Goal: Check status: Check status

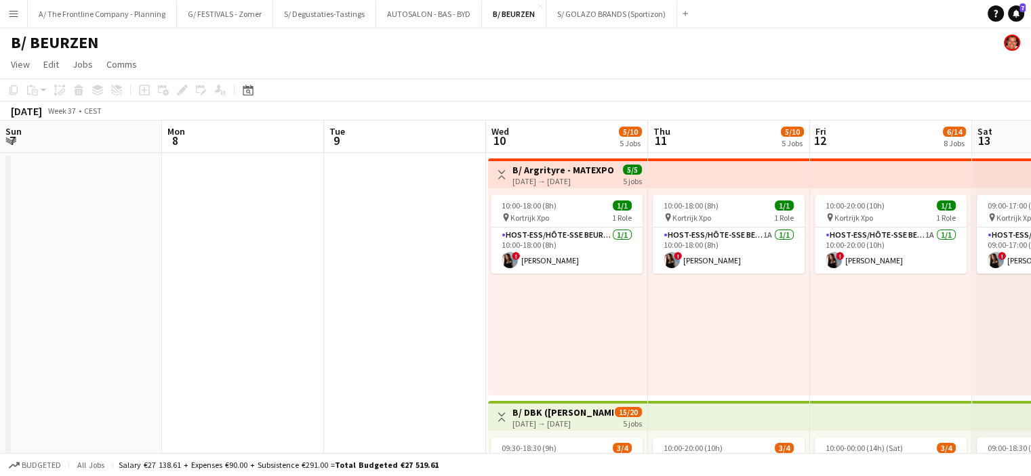
scroll to position [0, 281]
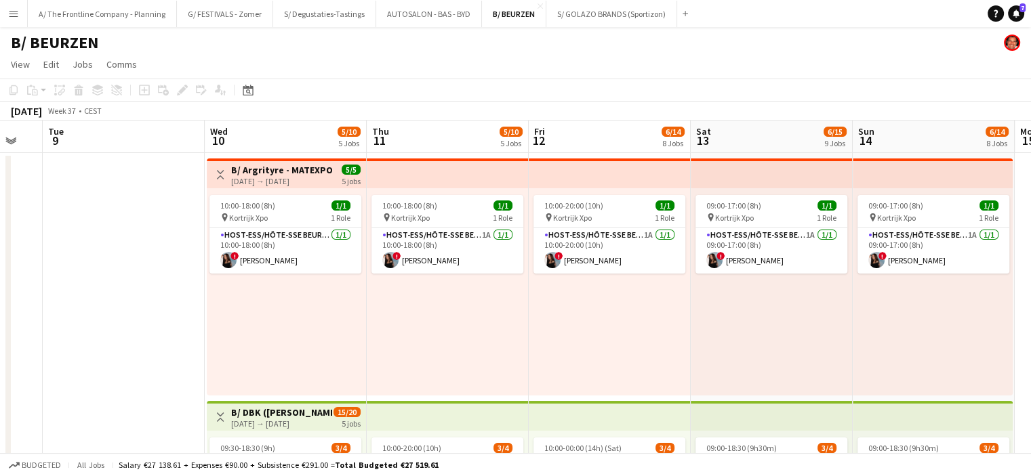
click at [15, 12] on app-icon "Menu" at bounding box center [13, 13] width 11 height 11
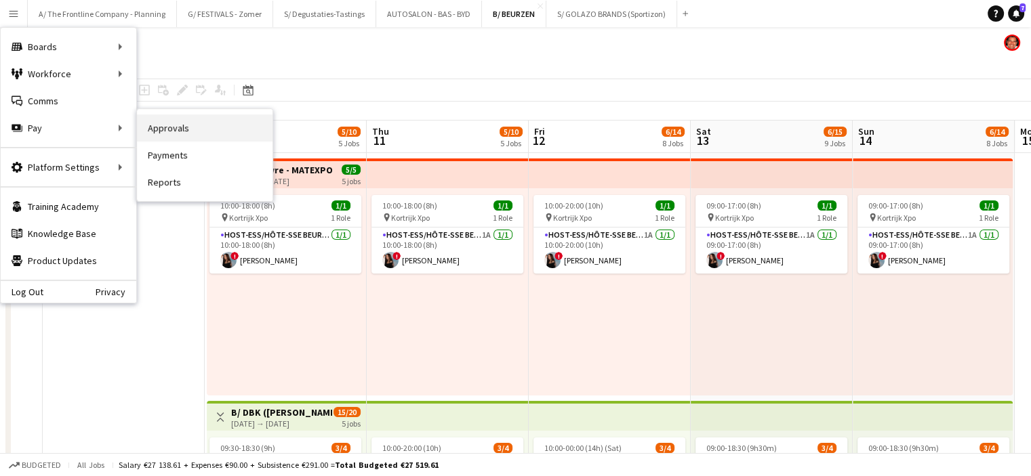
click at [157, 124] on link "Approvals" at bounding box center [205, 128] width 136 height 27
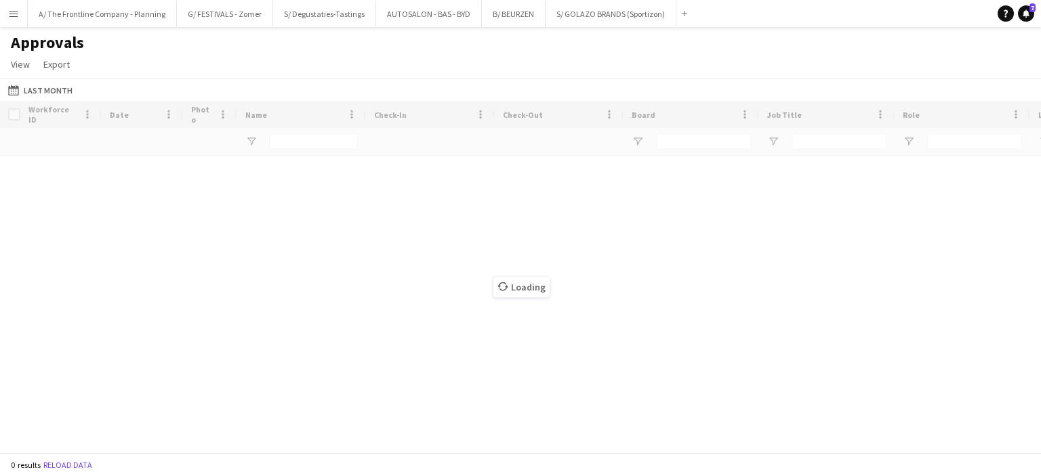
type input "*******"
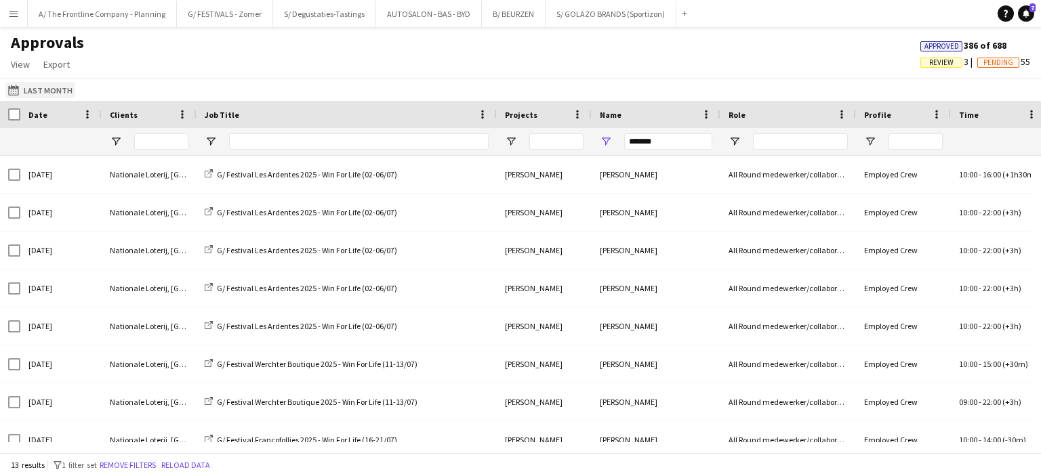
click at [45, 89] on button "Last Month Last Month" at bounding box center [40, 90] width 70 height 16
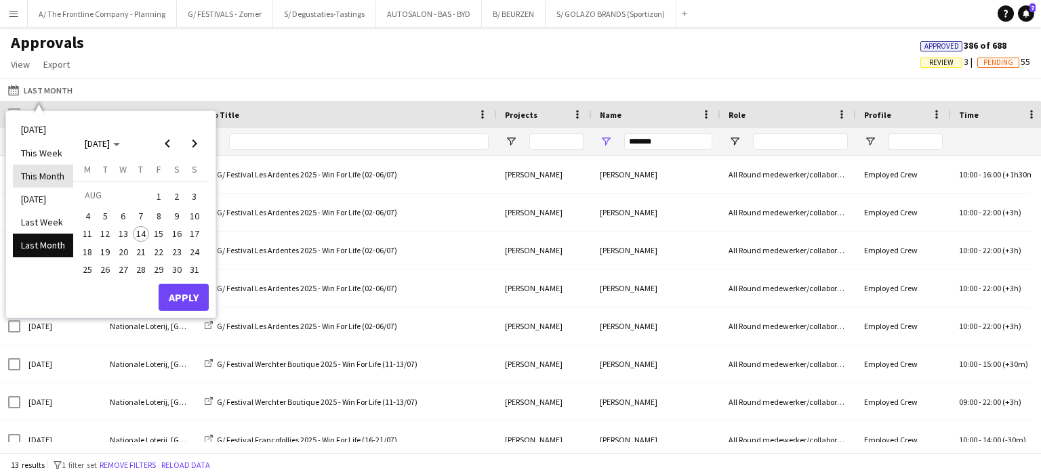
click at [51, 175] on li "This Month" at bounding box center [43, 176] width 60 height 23
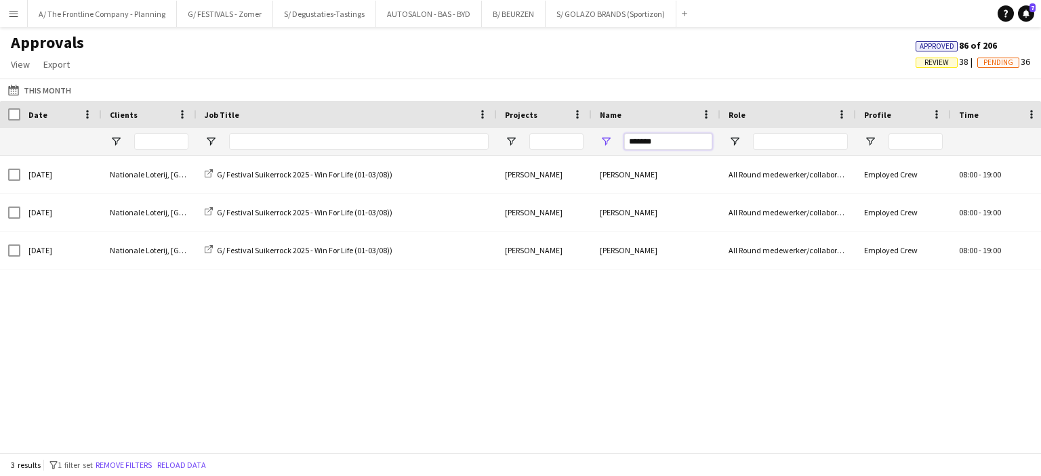
drag, startPoint x: 689, startPoint y: 148, endPoint x: 546, endPoint y: 146, distance: 143.0
click at [546, 146] on div "*******" at bounding box center [699, 141] width 1398 height 27
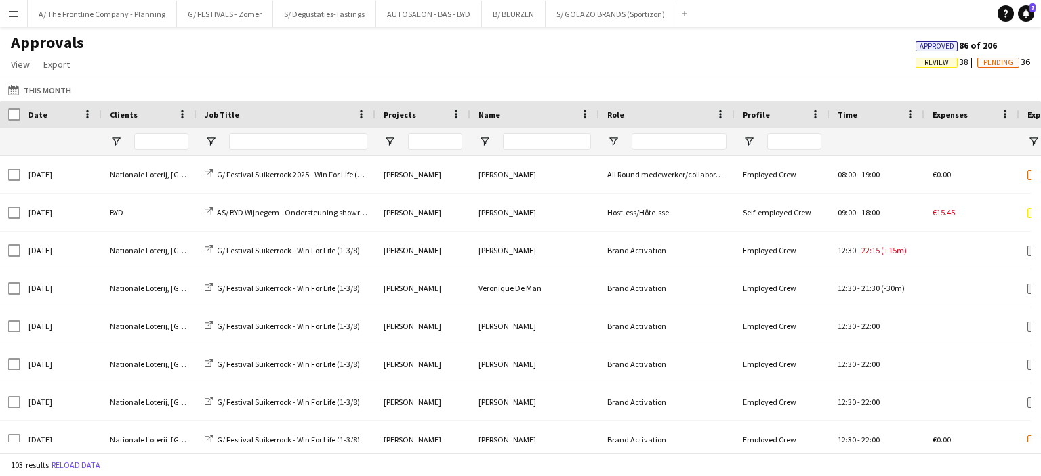
drag, startPoint x: 493, startPoint y: 113, endPoint x: 372, endPoint y: 119, distance: 121.4
click at [372, 119] on div at bounding box center [374, 114] width 5 height 27
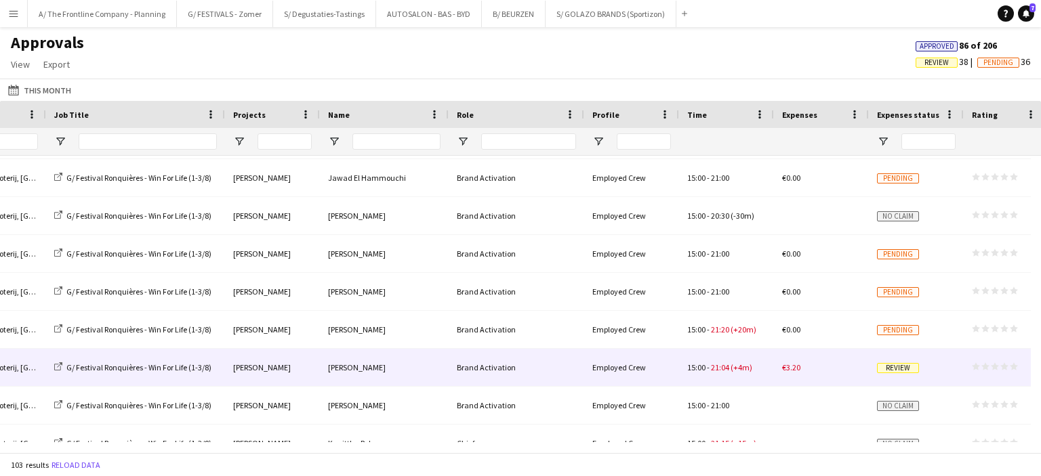
scroll to position [430, 0]
